Goal: Task Accomplishment & Management: Manage account settings

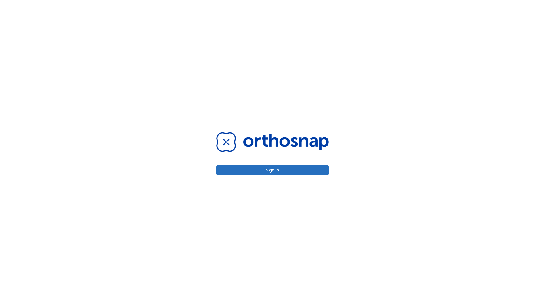
click at [273, 170] on button "Sign in" at bounding box center [272, 169] width 112 height 9
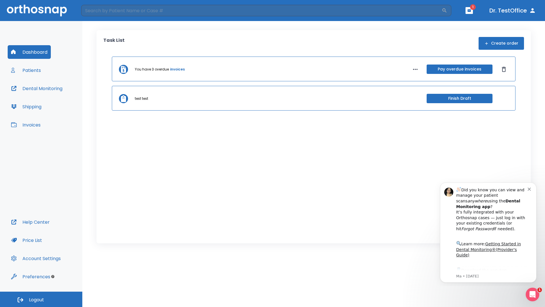
click at [41, 299] on span "Logout" at bounding box center [36, 300] width 15 height 6
